Goal: Information Seeking & Learning: Learn about a topic

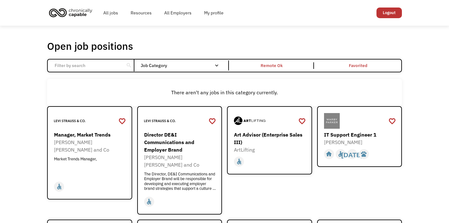
scroll to position [93, 0]
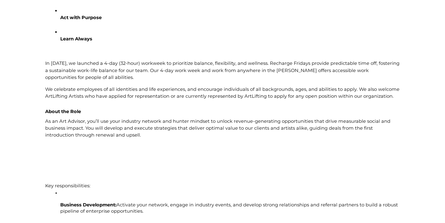
scroll to position [282, 0]
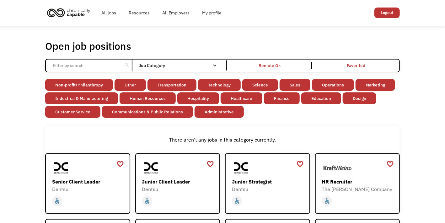
scroll to position [439, 0]
